Goal: Information Seeking & Learning: Learn about a topic

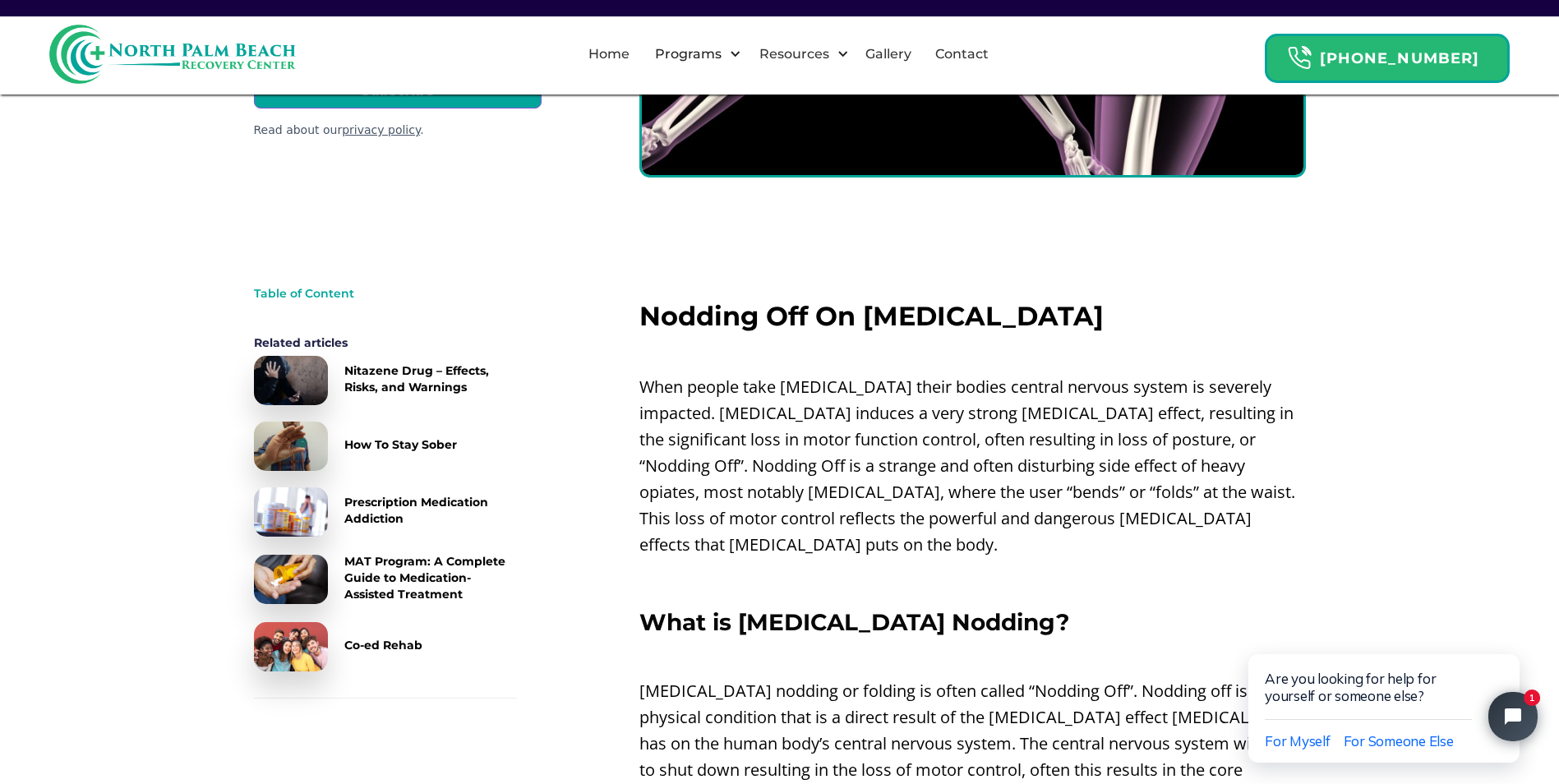
scroll to position [376, 0]
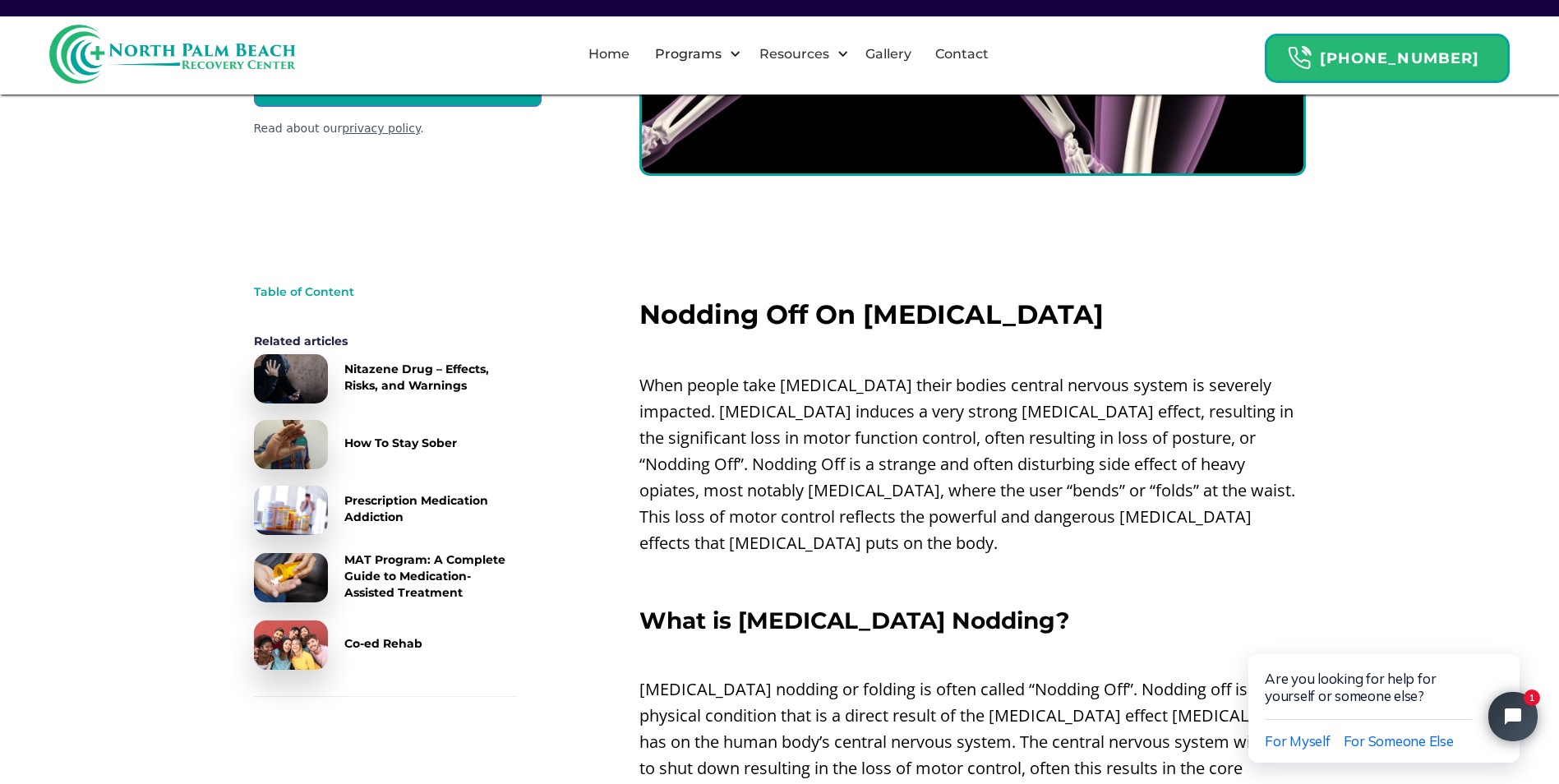
click at [292, 352] on div "Related articles Nitazene Drug – Effects, Risks, and Warnings How To Stay Sober…" at bounding box center [385, 500] width 263 height 337
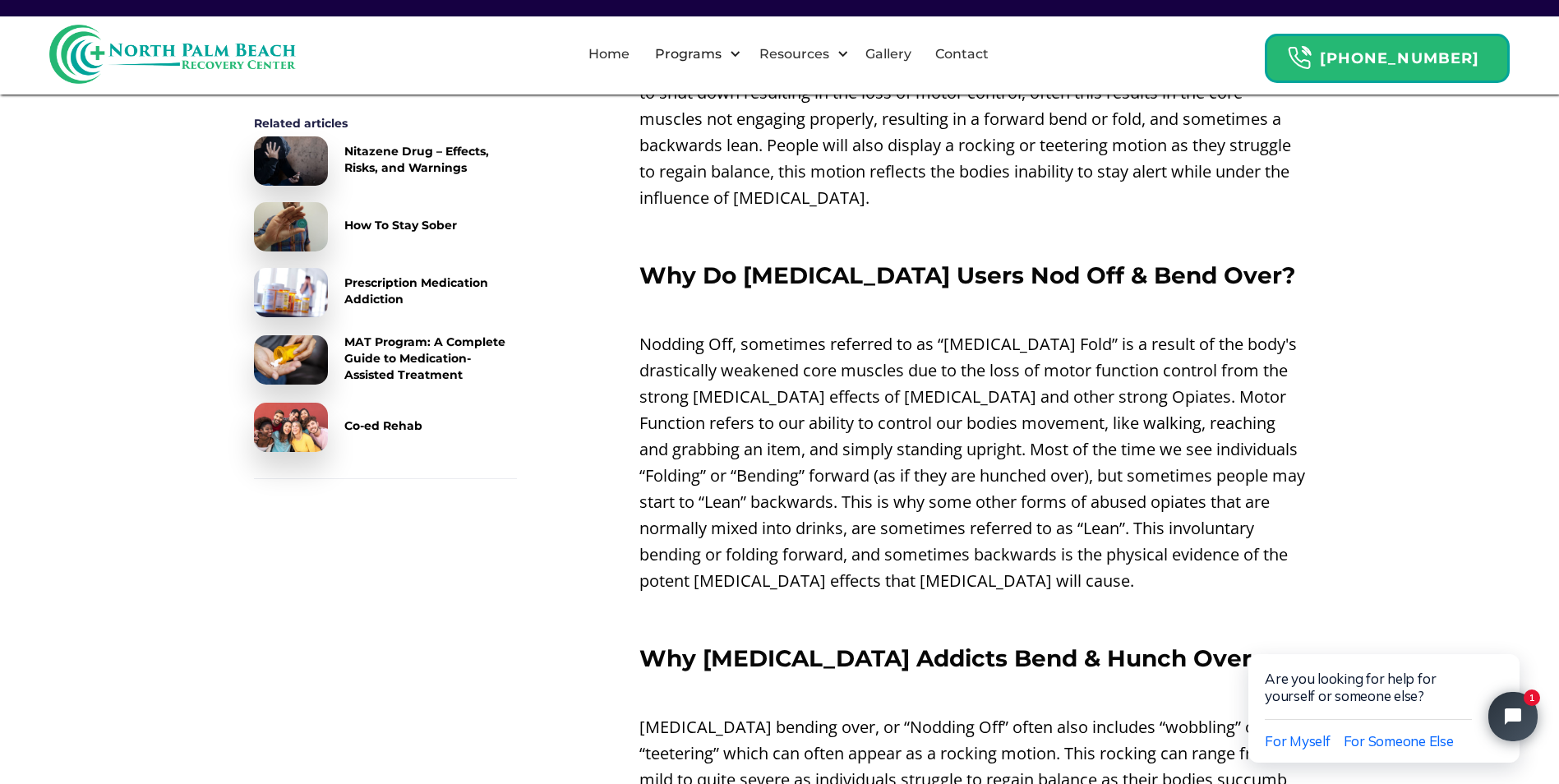
scroll to position [1053, 0]
drag, startPoint x: 0, startPoint y: 0, endPoint x: 292, endPoint y: 352, distance: 457.3
click at [292, 352] on img at bounding box center [290, 360] width 74 height 50
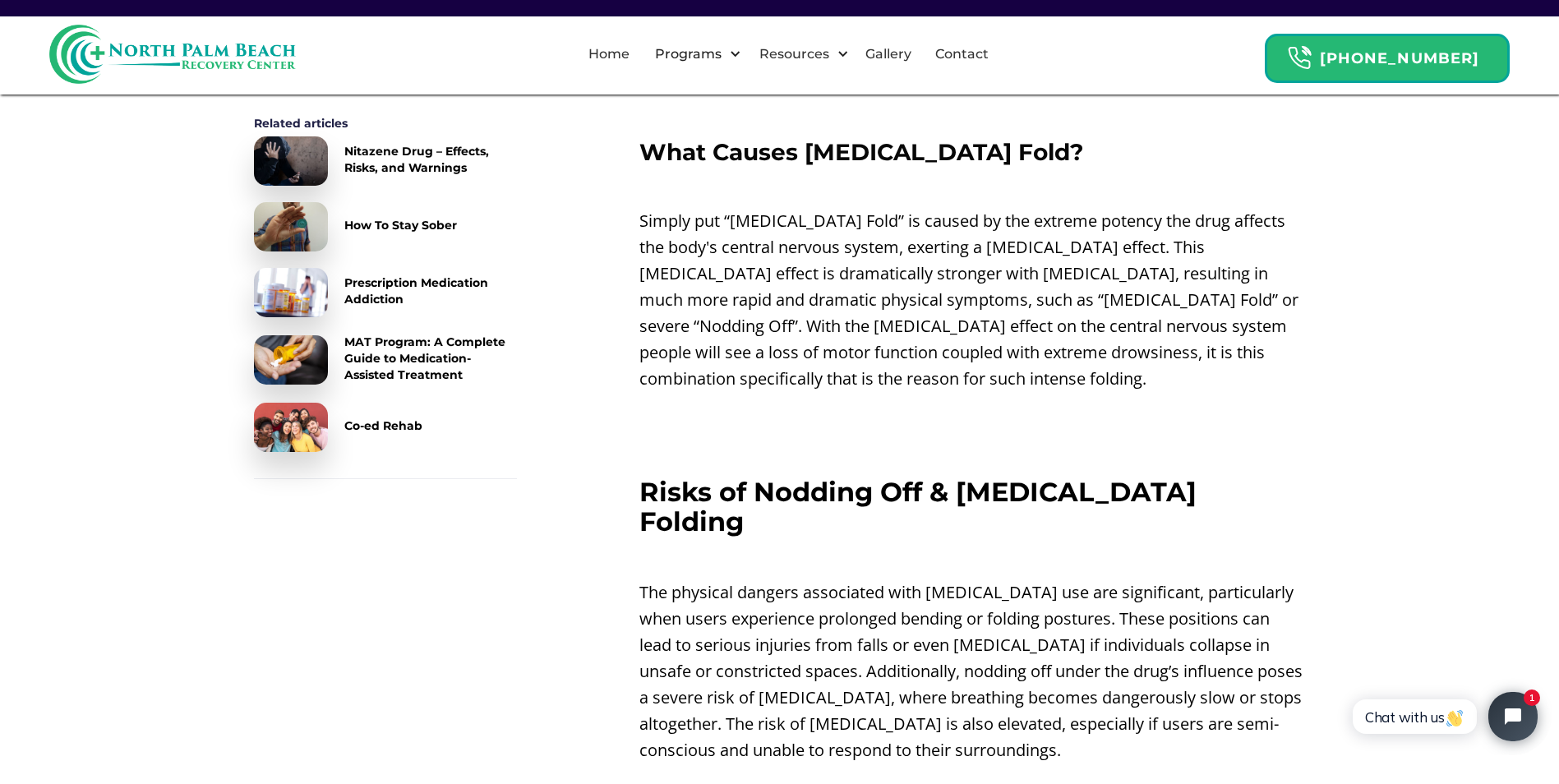
scroll to position [2416, 0]
